Goal: Task Accomplishment & Management: Manage account settings

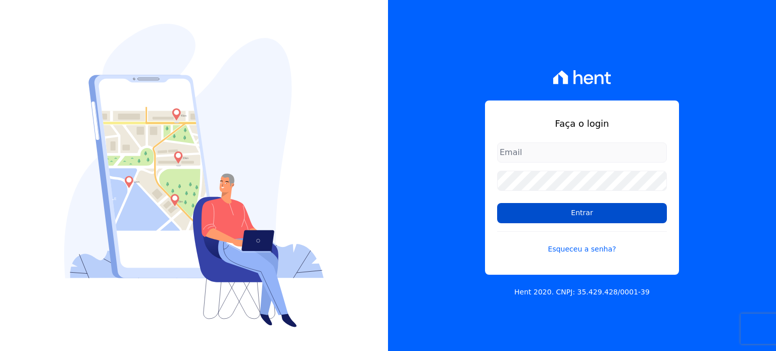
type input "[EMAIL_ADDRESS][DOMAIN_NAME]"
click at [573, 214] on input "Entrar" at bounding box center [582, 213] width 170 height 20
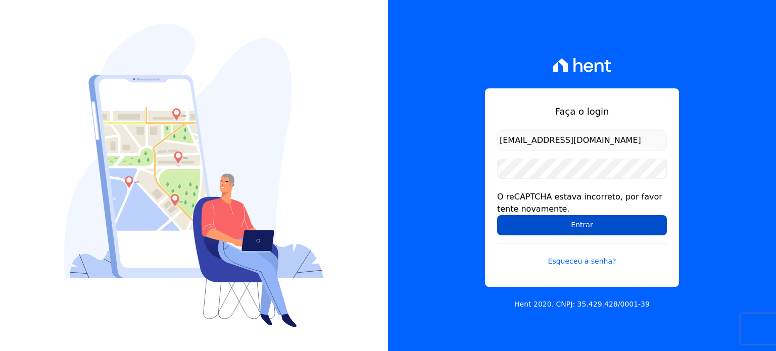
click at [600, 225] on input "Entrar" at bounding box center [582, 225] width 170 height 20
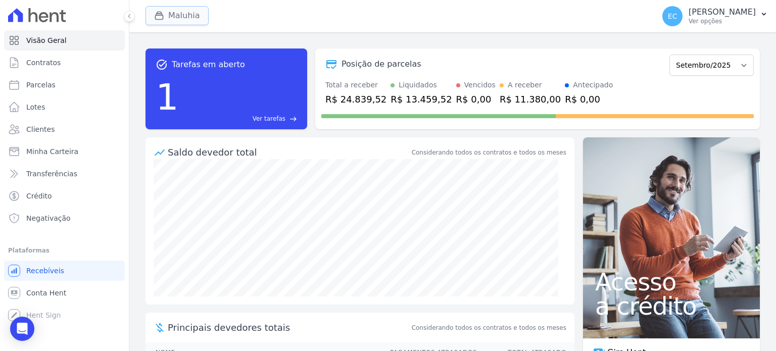
click at [163, 18] on div "button" at bounding box center [161, 16] width 14 height 10
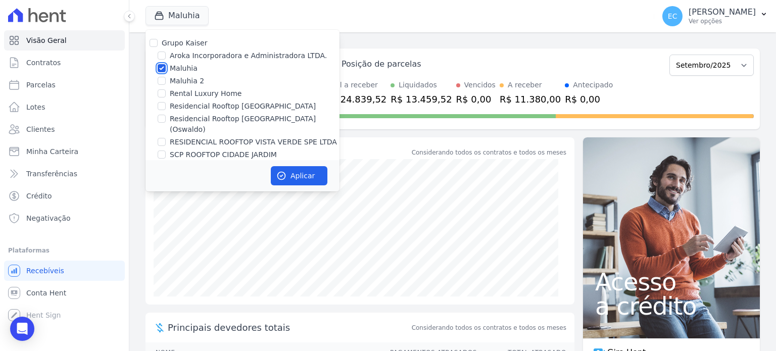
click at [164, 68] on input "Maluhia" at bounding box center [162, 68] width 8 height 8
checkbox input "false"
click at [187, 97] on label "Rental Luxury Home" at bounding box center [206, 93] width 72 height 11
click at [166, 97] on input "Rental Luxury Home" at bounding box center [162, 93] width 8 height 8
checkbox input "true"
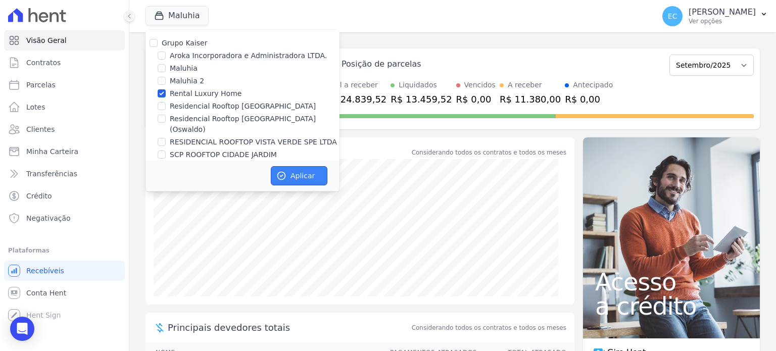
click at [291, 177] on button "Aplicar" at bounding box center [299, 175] width 57 height 19
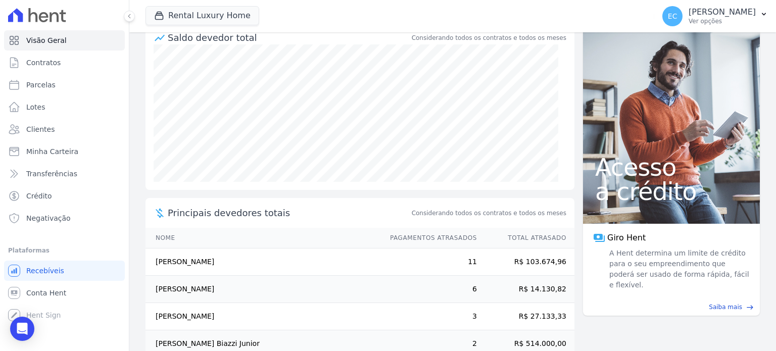
scroll to position [164, 0]
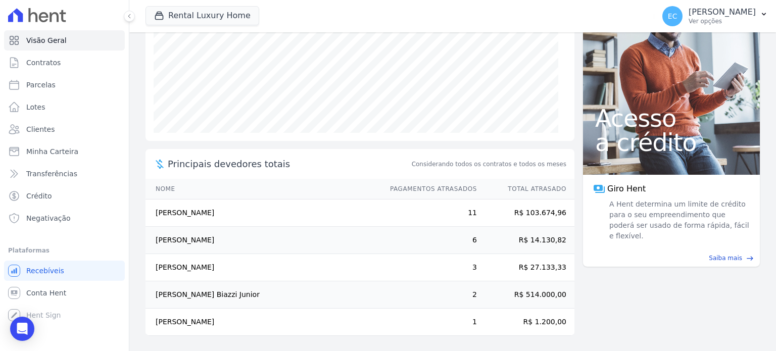
click at [180, 263] on td "Carla Oliveira De Melo" at bounding box center [263, 267] width 235 height 27
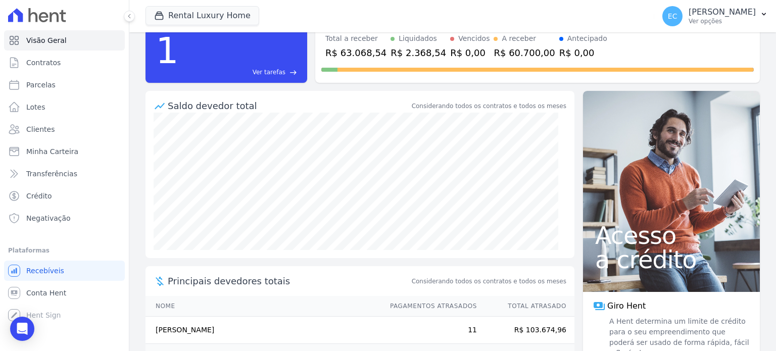
scroll to position [0, 0]
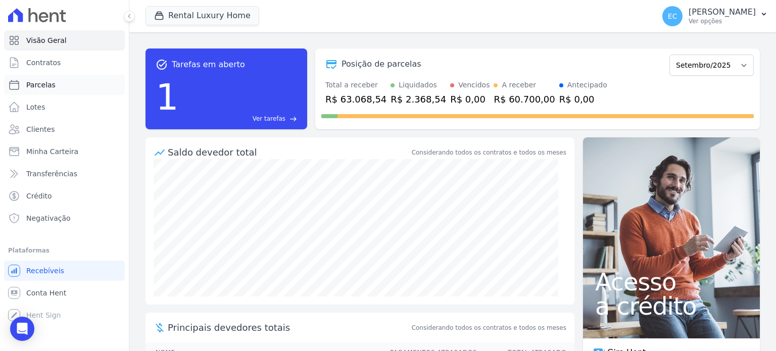
click at [56, 80] on link "Parcelas" at bounding box center [64, 85] width 121 height 20
select select
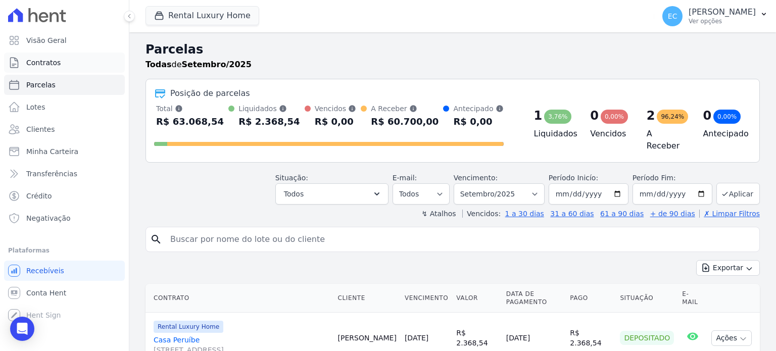
click at [57, 66] on span "Contratos" at bounding box center [43, 63] width 34 height 10
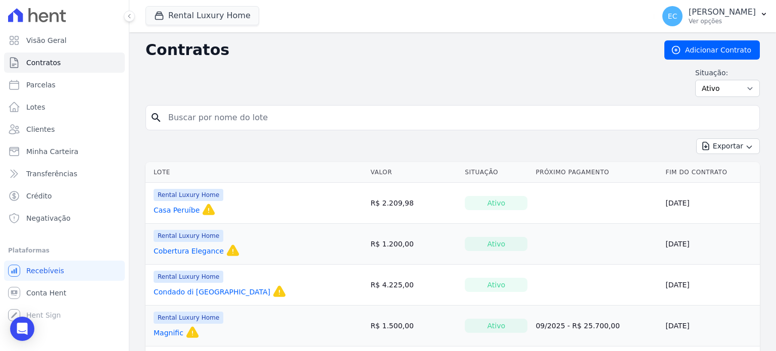
click at [58, 74] on ul "Visão Geral Contratos Parcelas Lotes Clientes Minha Carteira Transferências Cré…" at bounding box center [64, 129] width 121 height 198
click at [58, 81] on link "Parcelas" at bounding box center [64, 85] width 121 height 20
select select
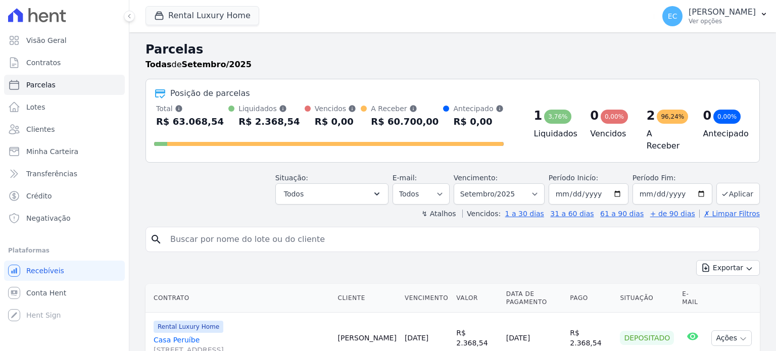
select select
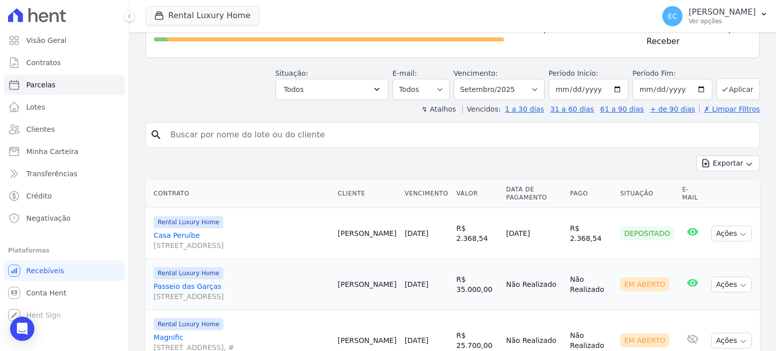
scroll to position [150, 0]
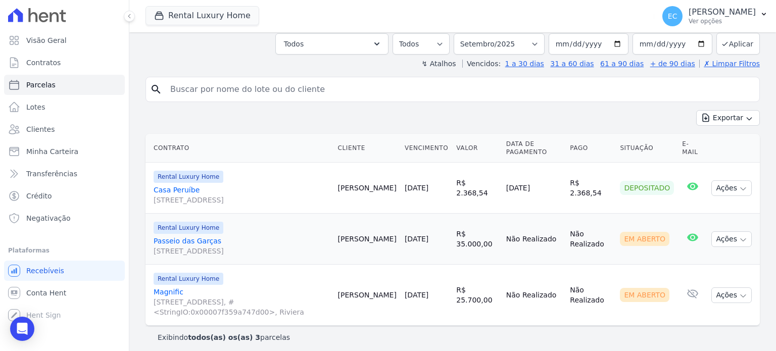
click at [455, 177] on td "R$ 2.368,54" at bounding box center [477, 188] width 50 height 51
